Goal: Task Accomplishment & Management: Manage account settings

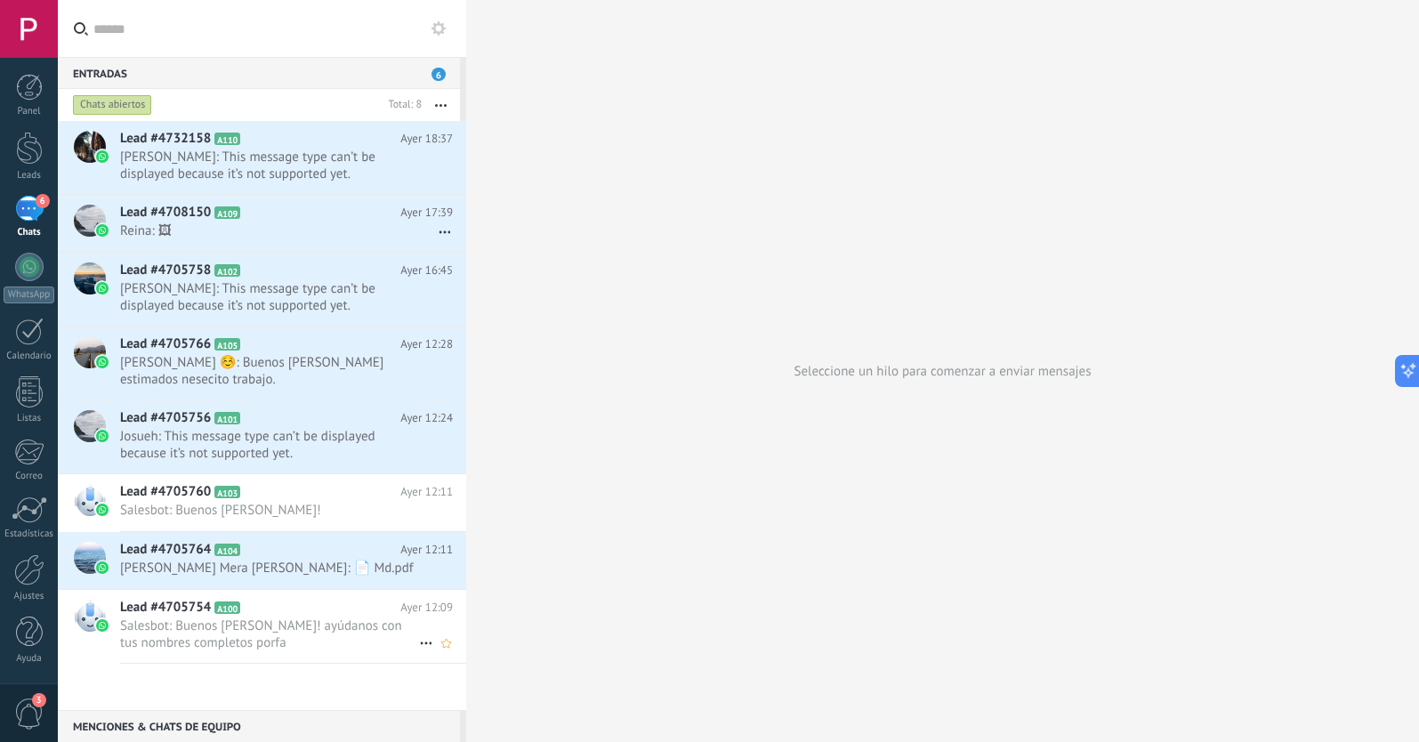
click at [236, 637] on span "Salesbot: Buenos [PERSON_NAME]! ayúdanos con tus nombres completos porfa" at bounding box center [269, 634] width 299 height 34
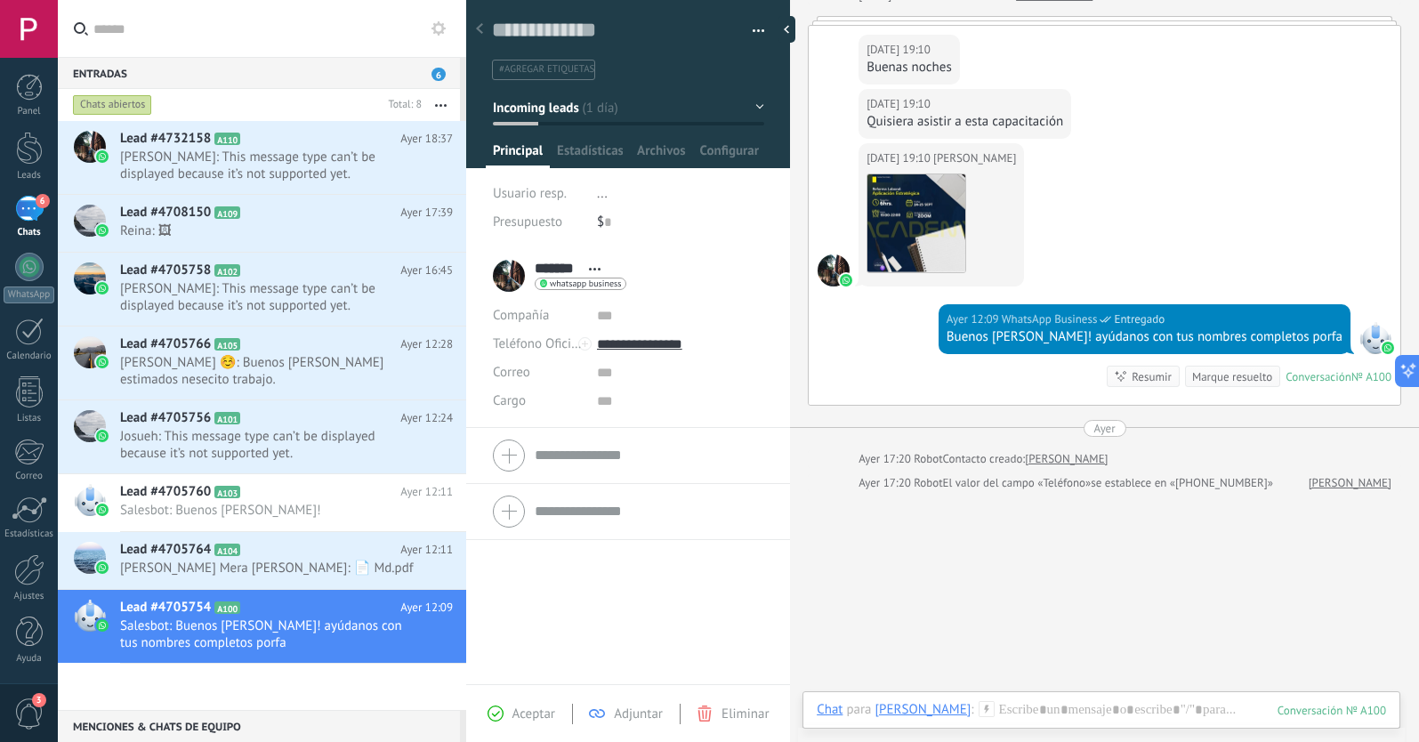
scroll to position [112, 0]
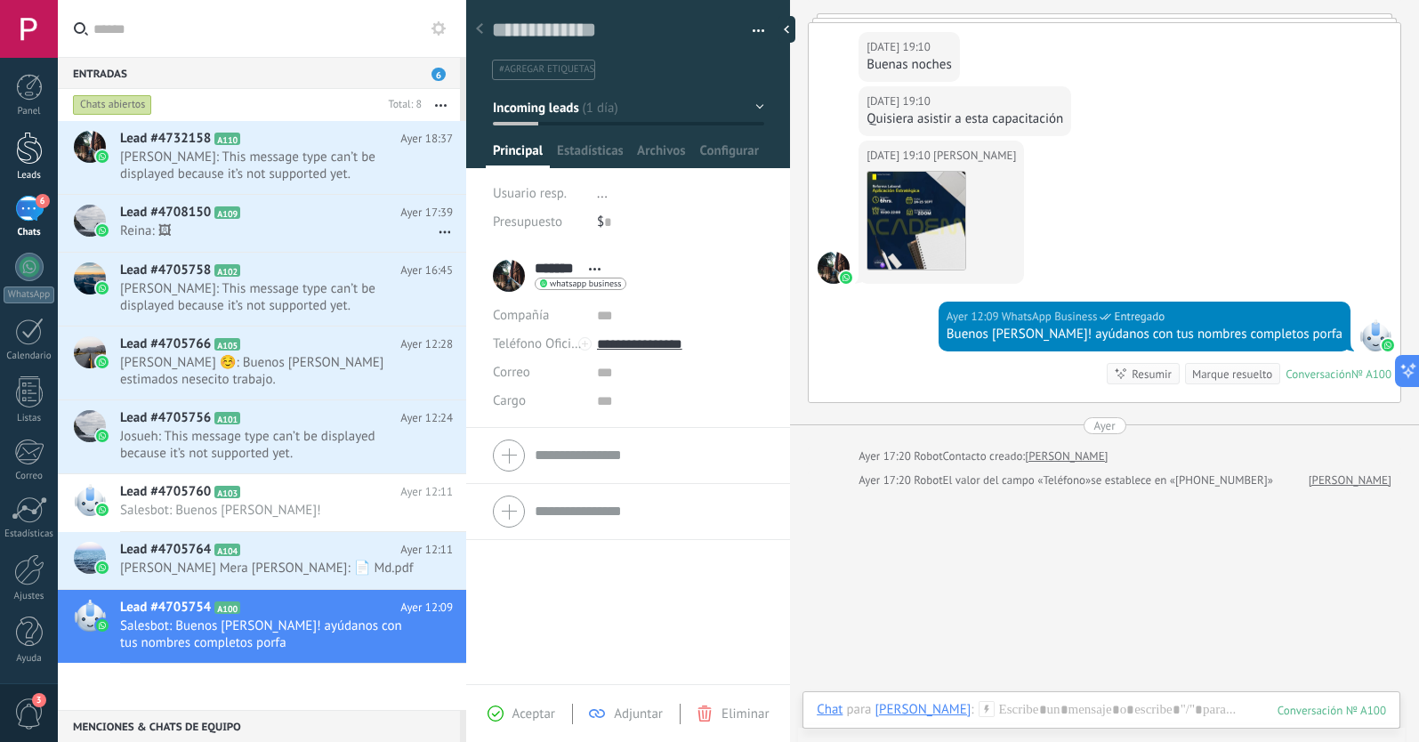
click at [28, 151] on div at bounding box center [29, 148] width 27 height 33
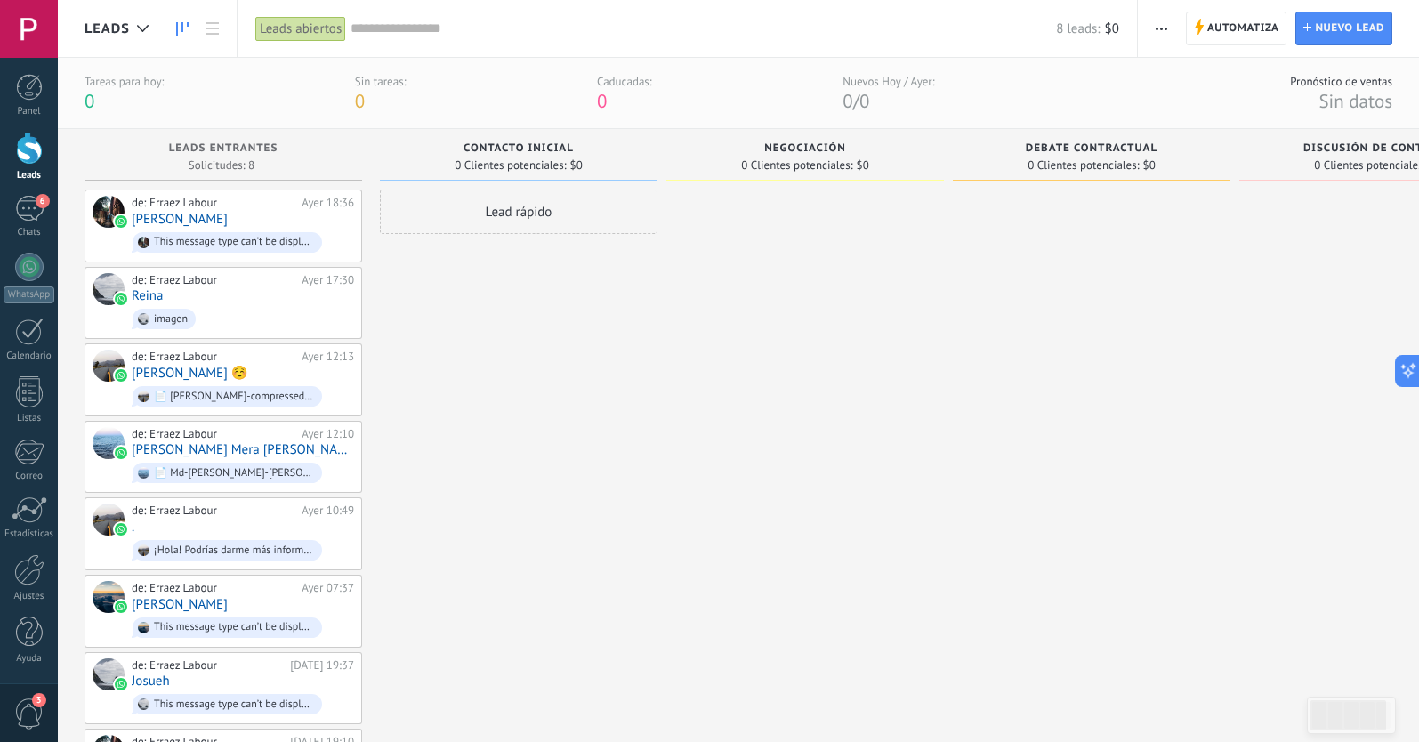
click at [358, 93] on span "0" at bounding box center [360, 101] width 10 height 24
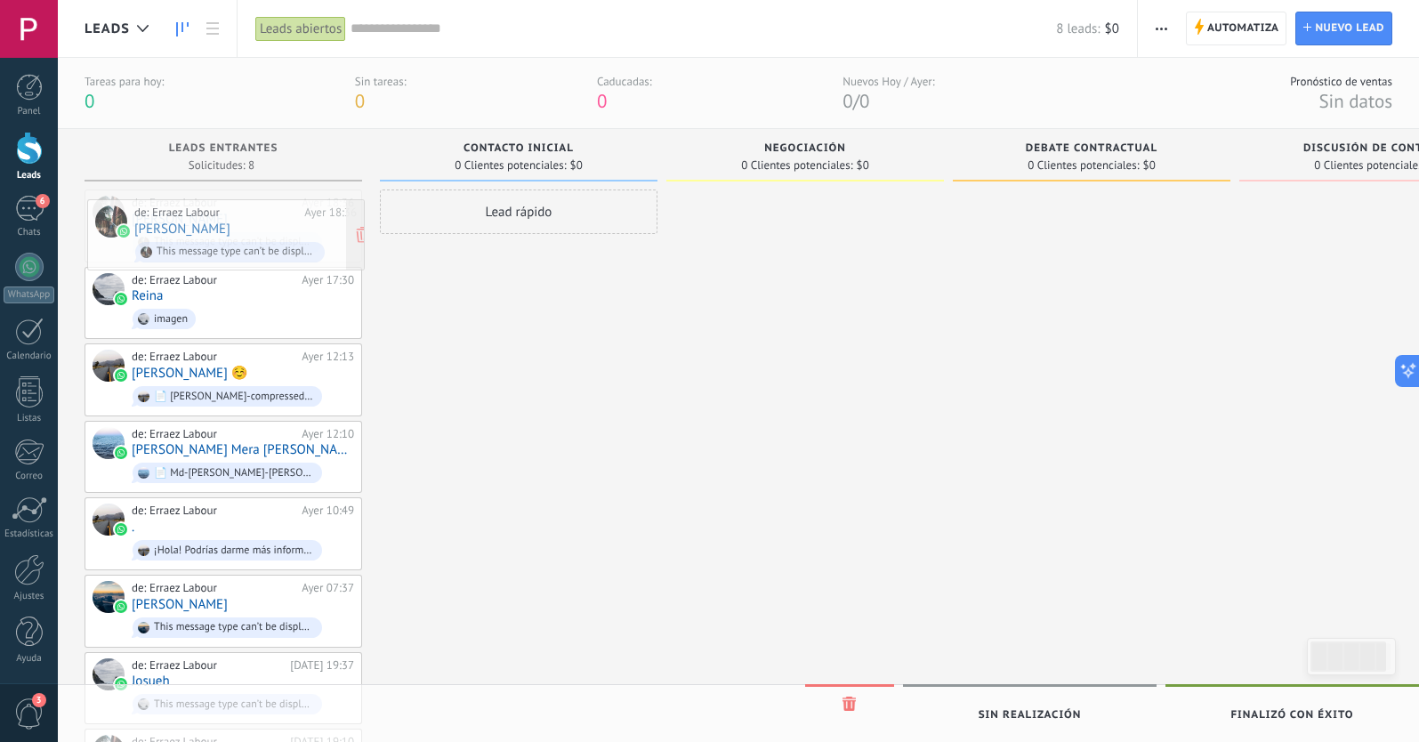
drag, startPoint x: 247, startPoint y: 218, endPoint x: 254, endPoint y: 226, distance: 10.7
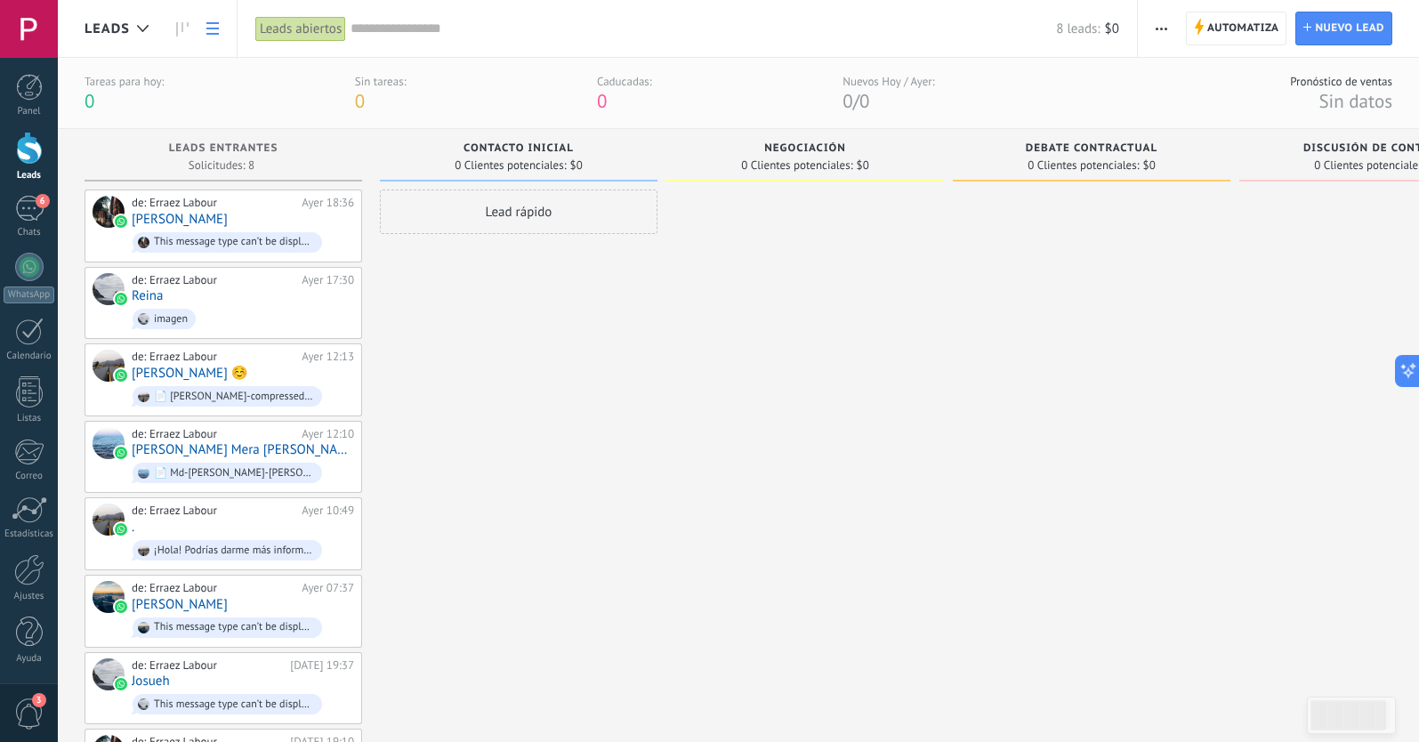
click at [217, 29] on use at bounding box center [212, 28] width 12 height 12
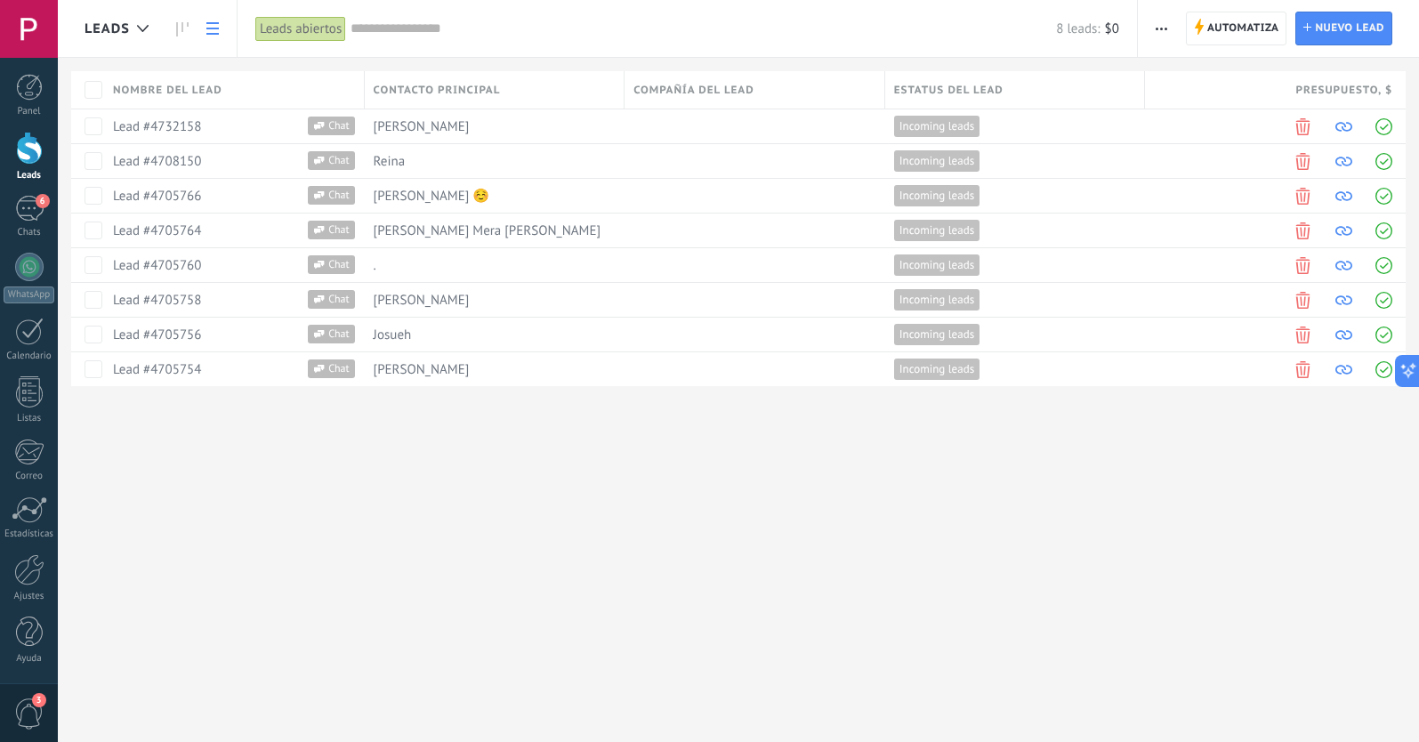
click at [472, 486] on div "Leads Automatiza Nueva difusión Editar embudo [PERSON_NAME] de la lista Importa…" at bounding box center [738, 371] width 1361 height 742
click at [214, 23] on use at bounding box center [212, 28] width 12 height 12
click at [182, 27] on use at bounding box center [182, 29] width 12 height 14
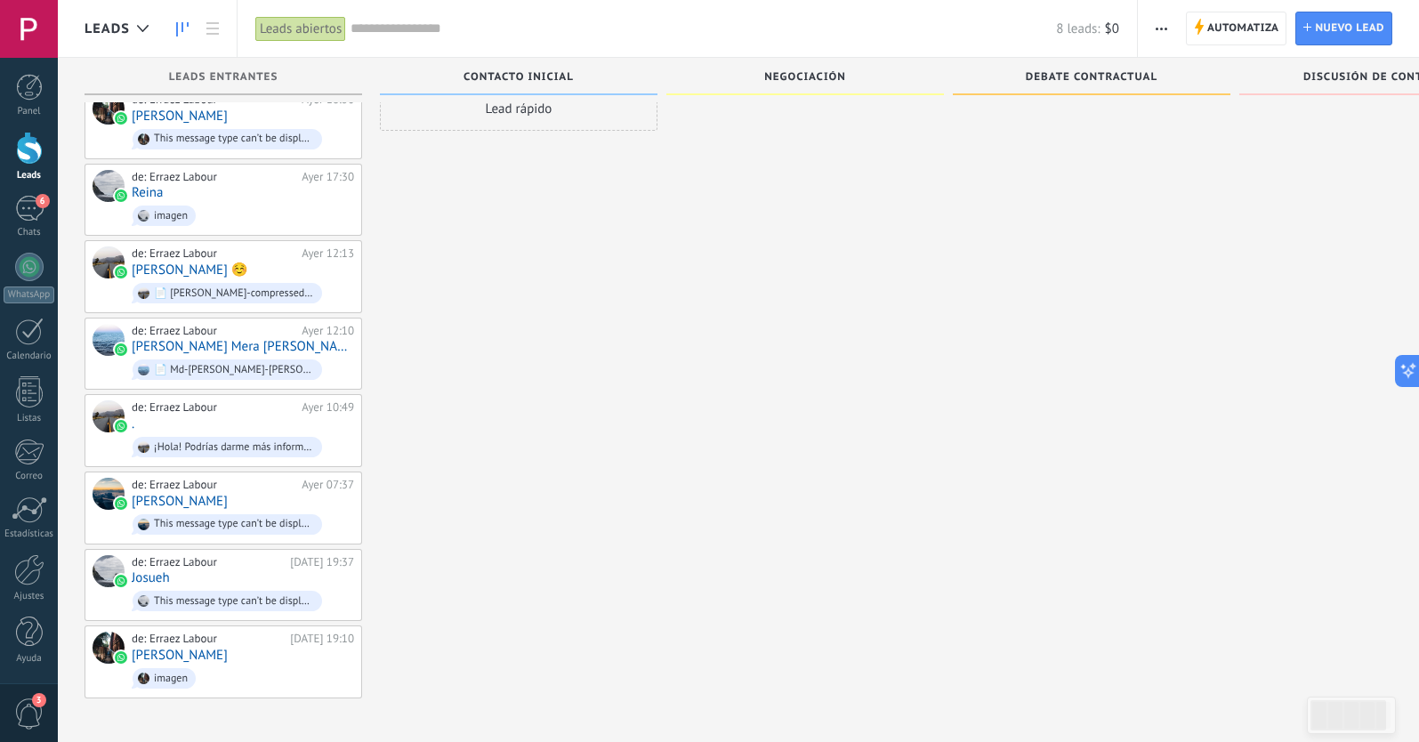
scroll to position [44, 0]
click at [32, 204] on div "6" at bounding box center [29, 209] width 28 height 26
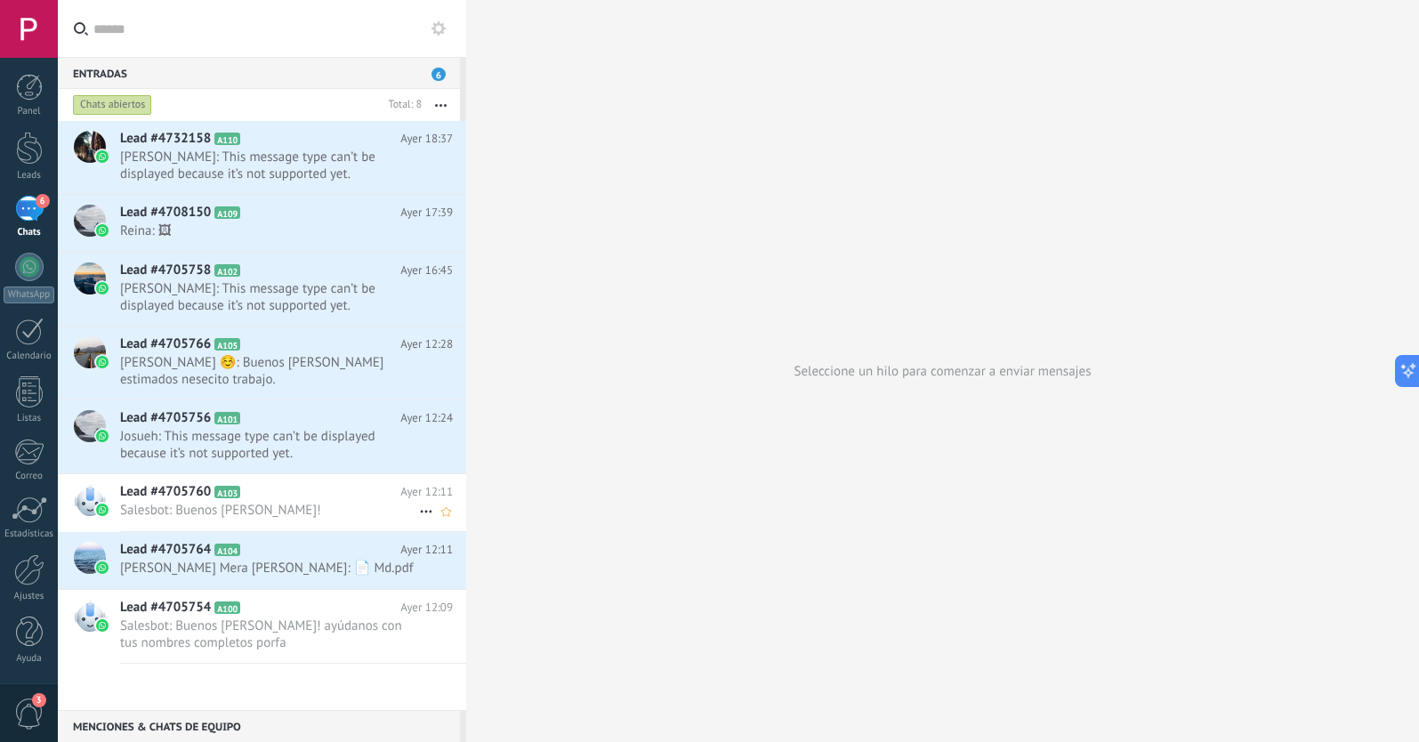
click at [212, 503] on span "Salesbot: Buenos [PERSON_NAME]!" at bounding box center [269, 510] width 299 height 17
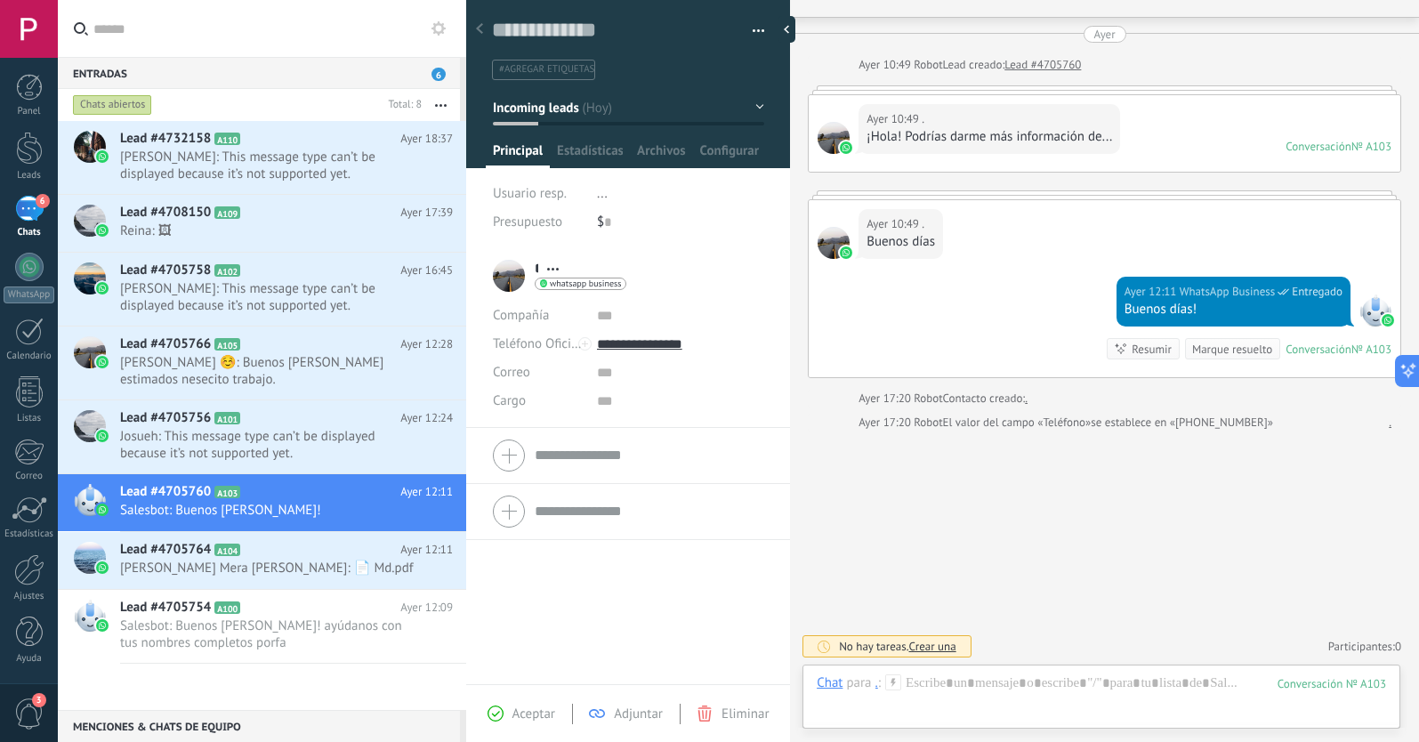
scroll to position [40, 0]
click at [262, 621] on span "Salesbot: Buenos [PERSON_NAME]! ayúdanos con tus nombres completos porfa" at bounding box center [269, 634] width 299 height 34
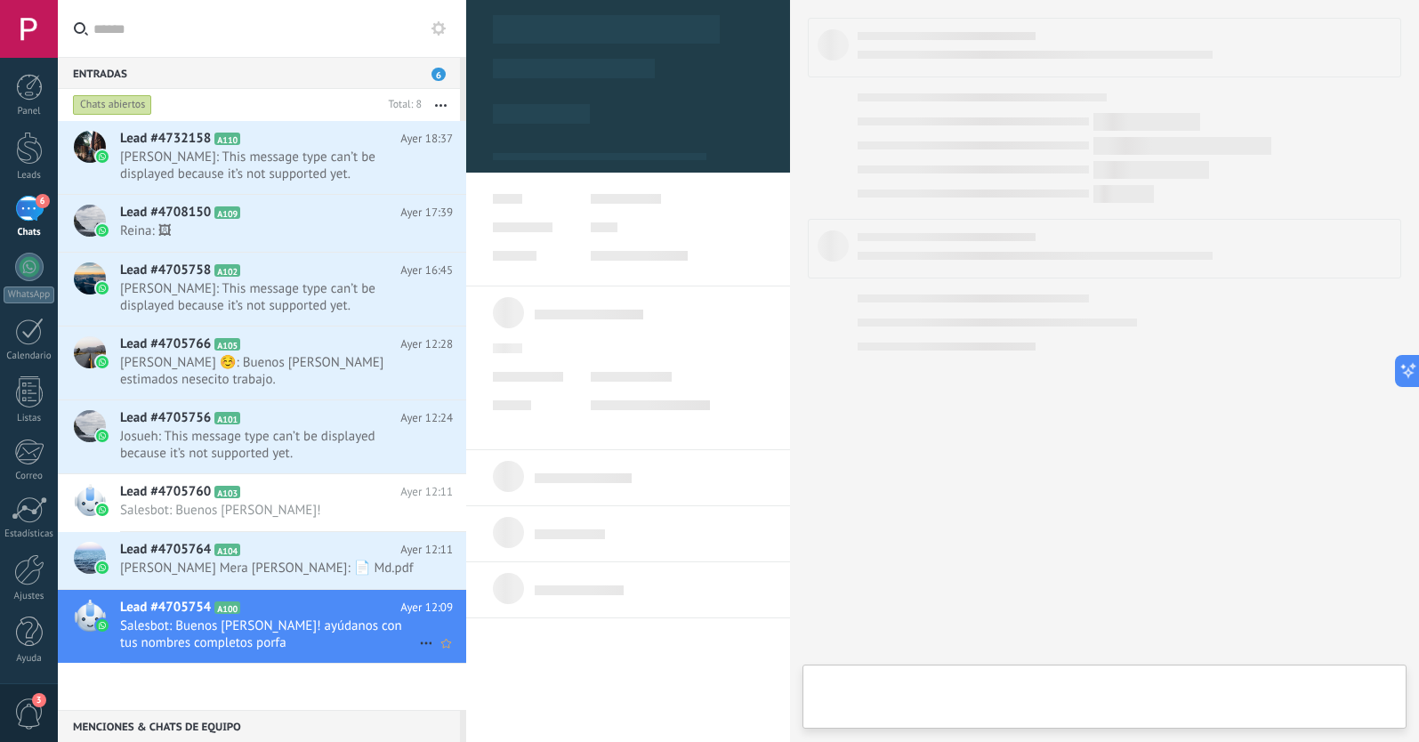
type textarea "**********"
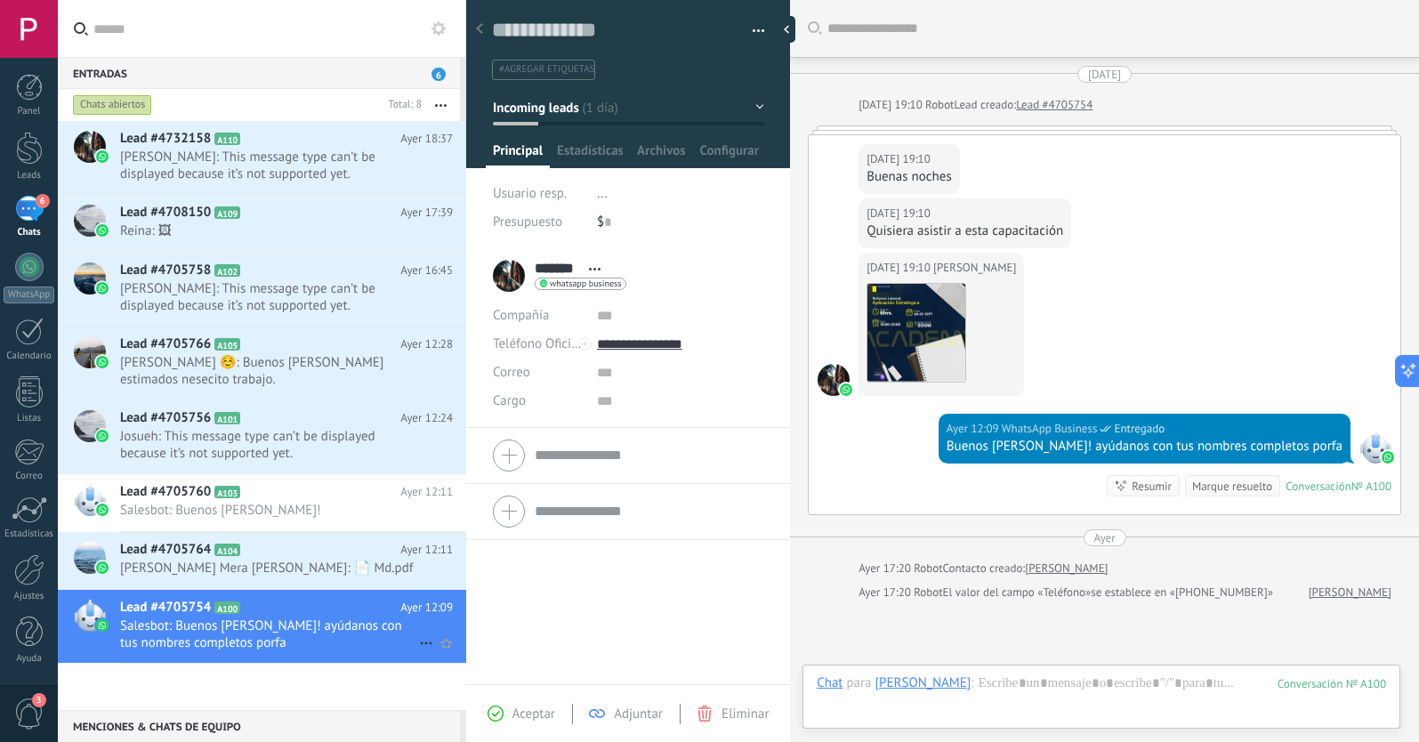
scroll to position [170, 0]
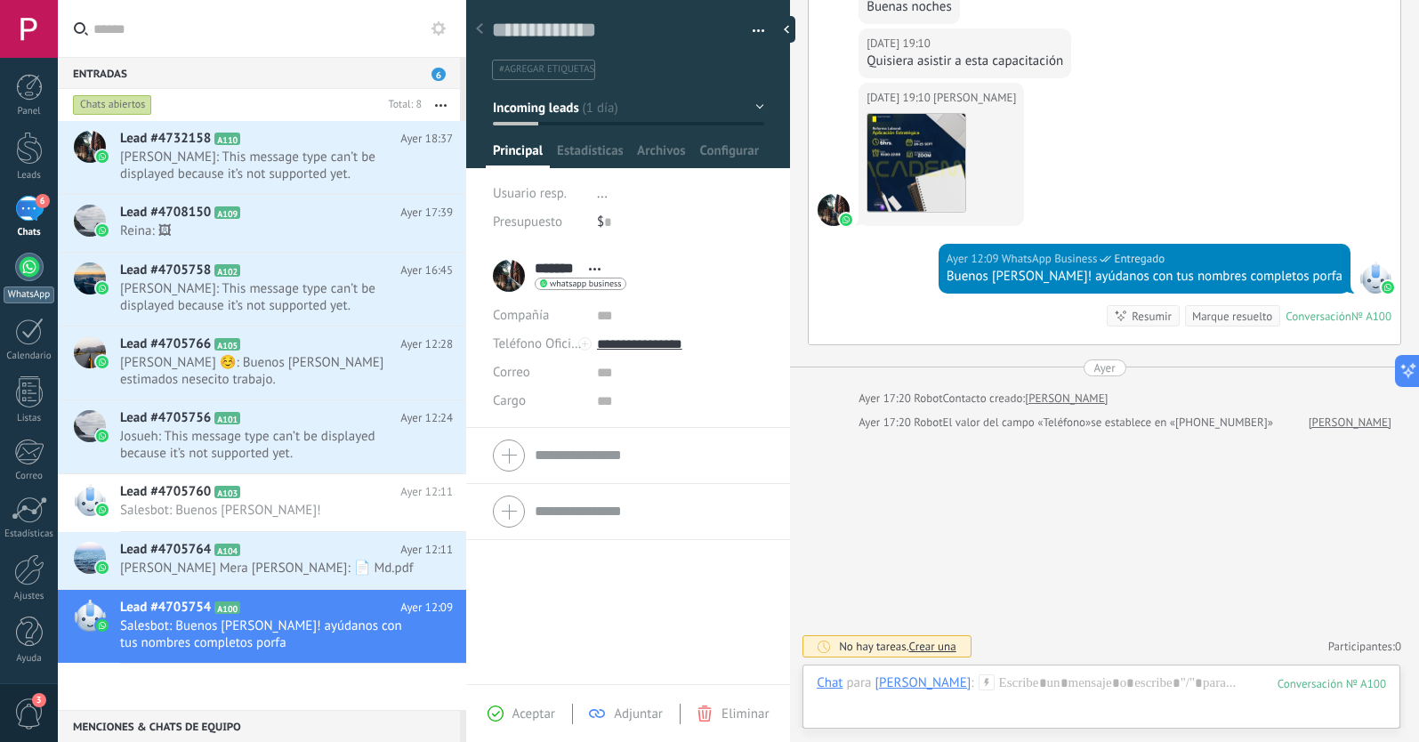
click at [31, 270] on div at bounding box center [29, 267] width 28 height 28
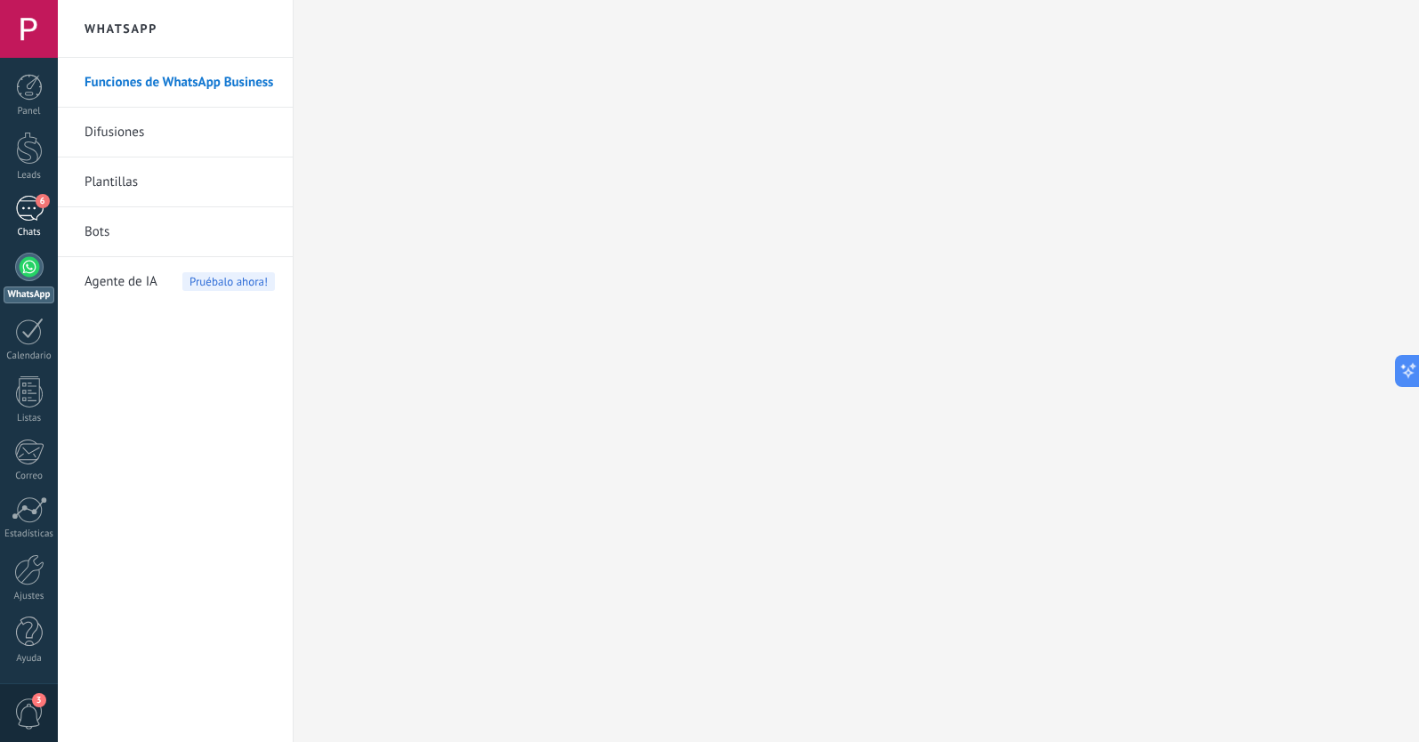
click at [32, 205] on div "6" at bounding box center [29, 209] width 28 height 26
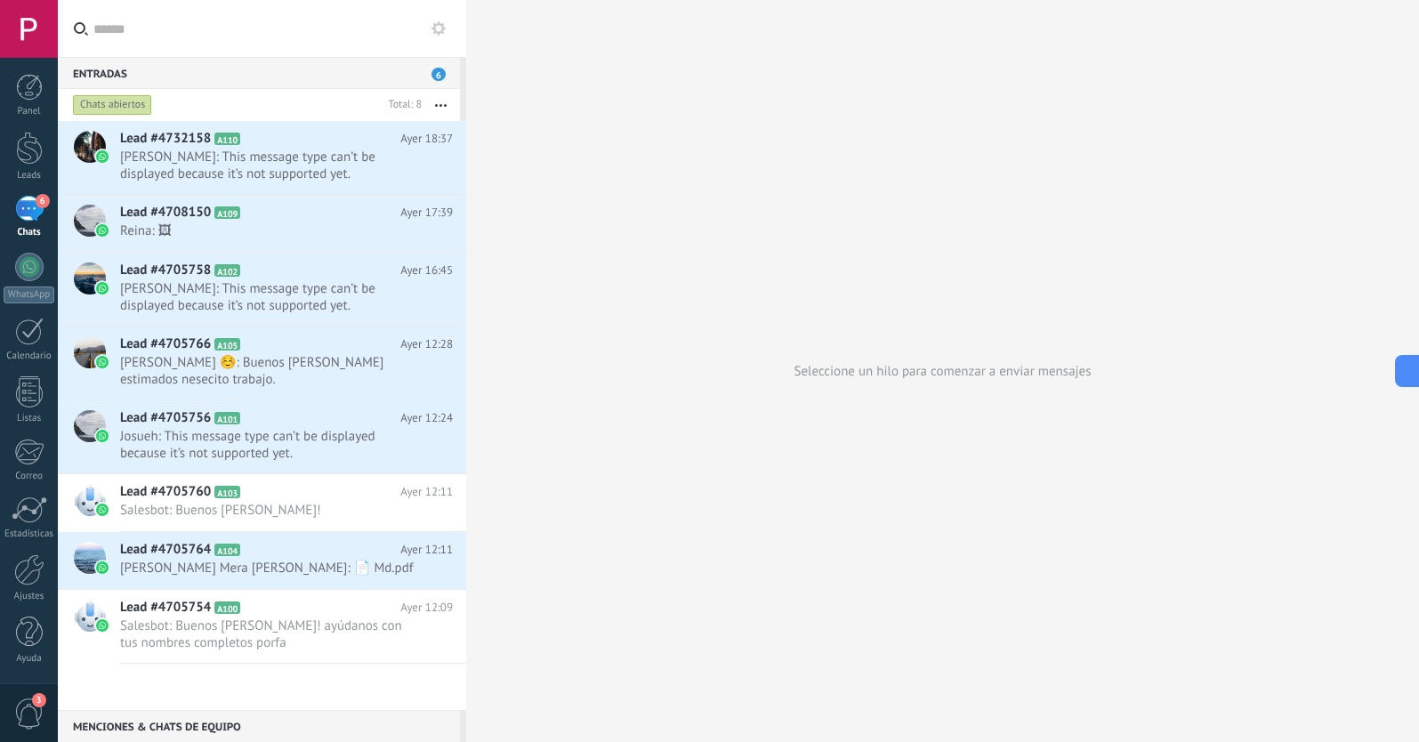
click at [26, 711] on span "3" at bounding box center [29, 713] width 30 height 31
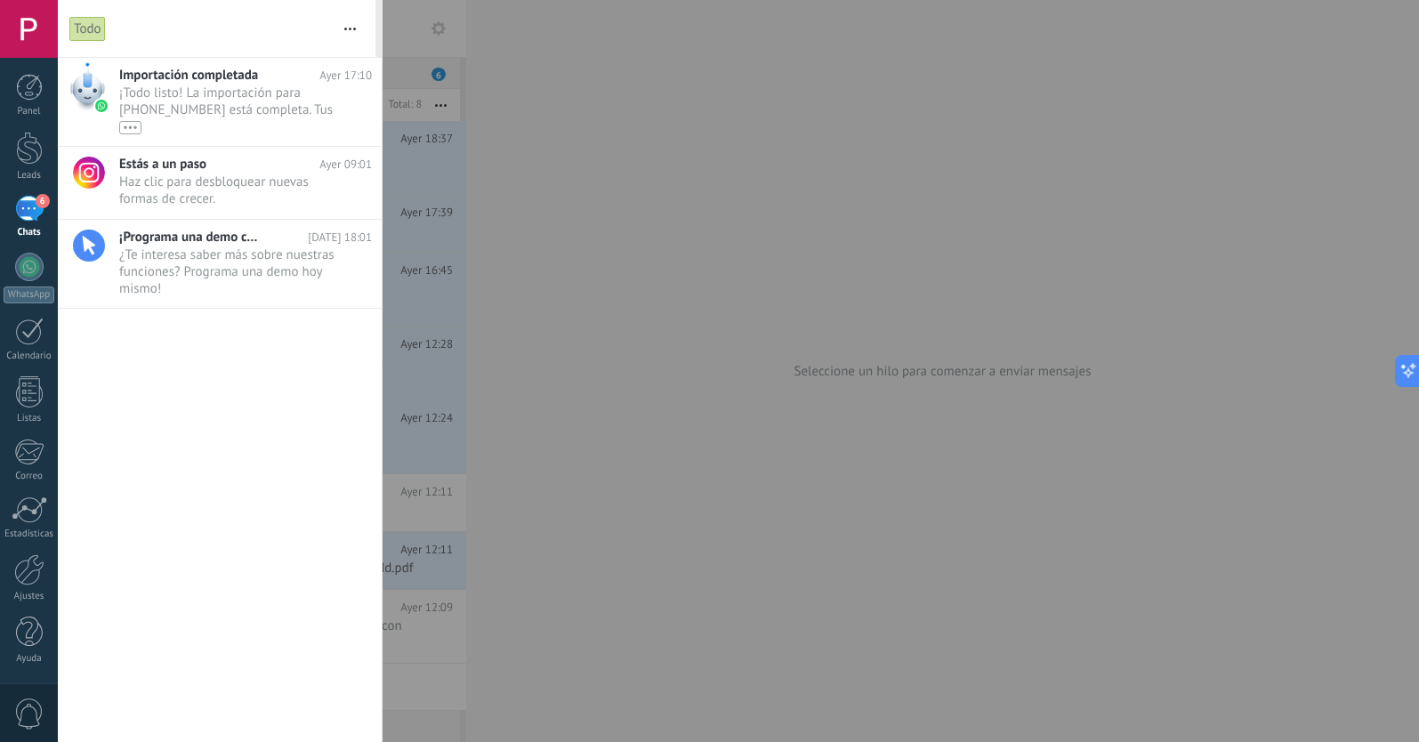
click at [579, 182] on div at bounding box center [709, 371] width 1419 height 742
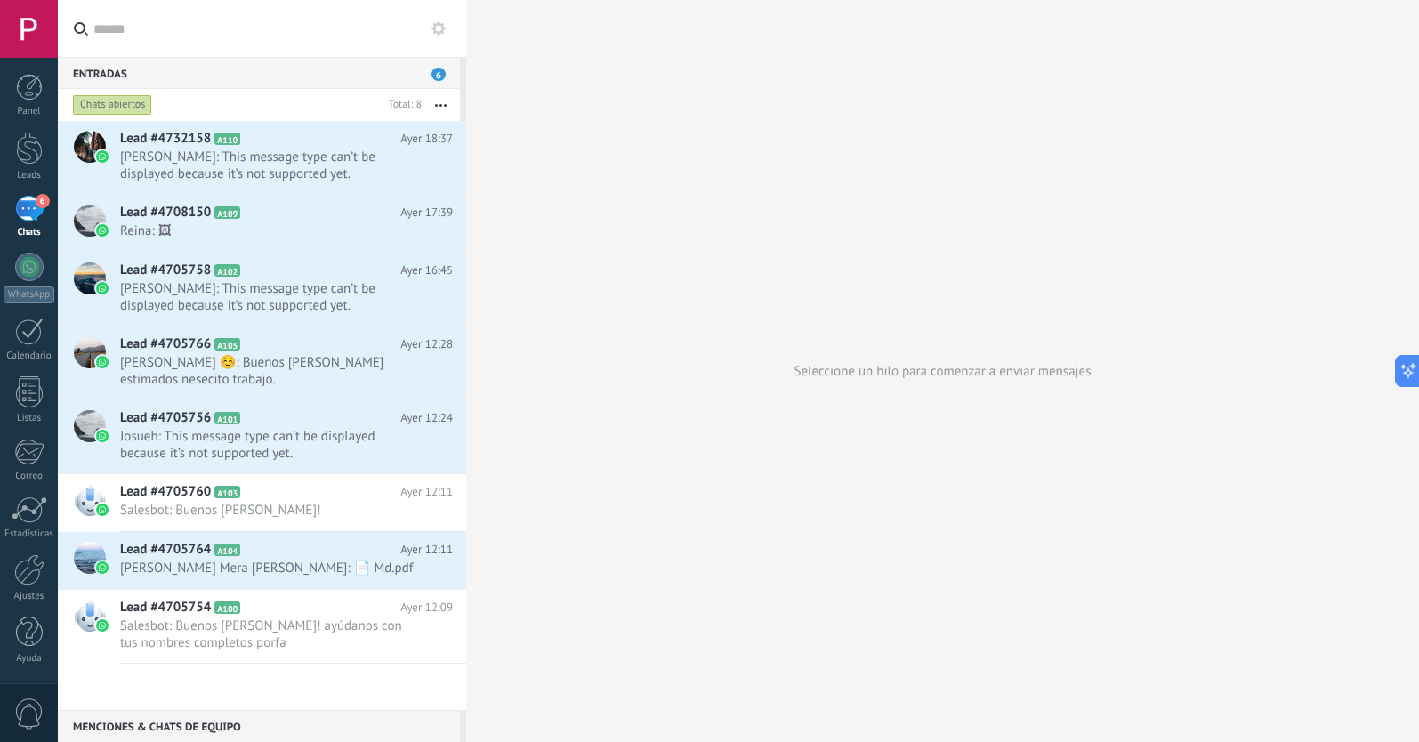
click at [1031, 16] on div "Seleccione un hilo para comenzar a enviar mensajes" at bounding box center [942, 371] width 953 height 742
